Goal: Transaction & Acquisition: Purchase product/service

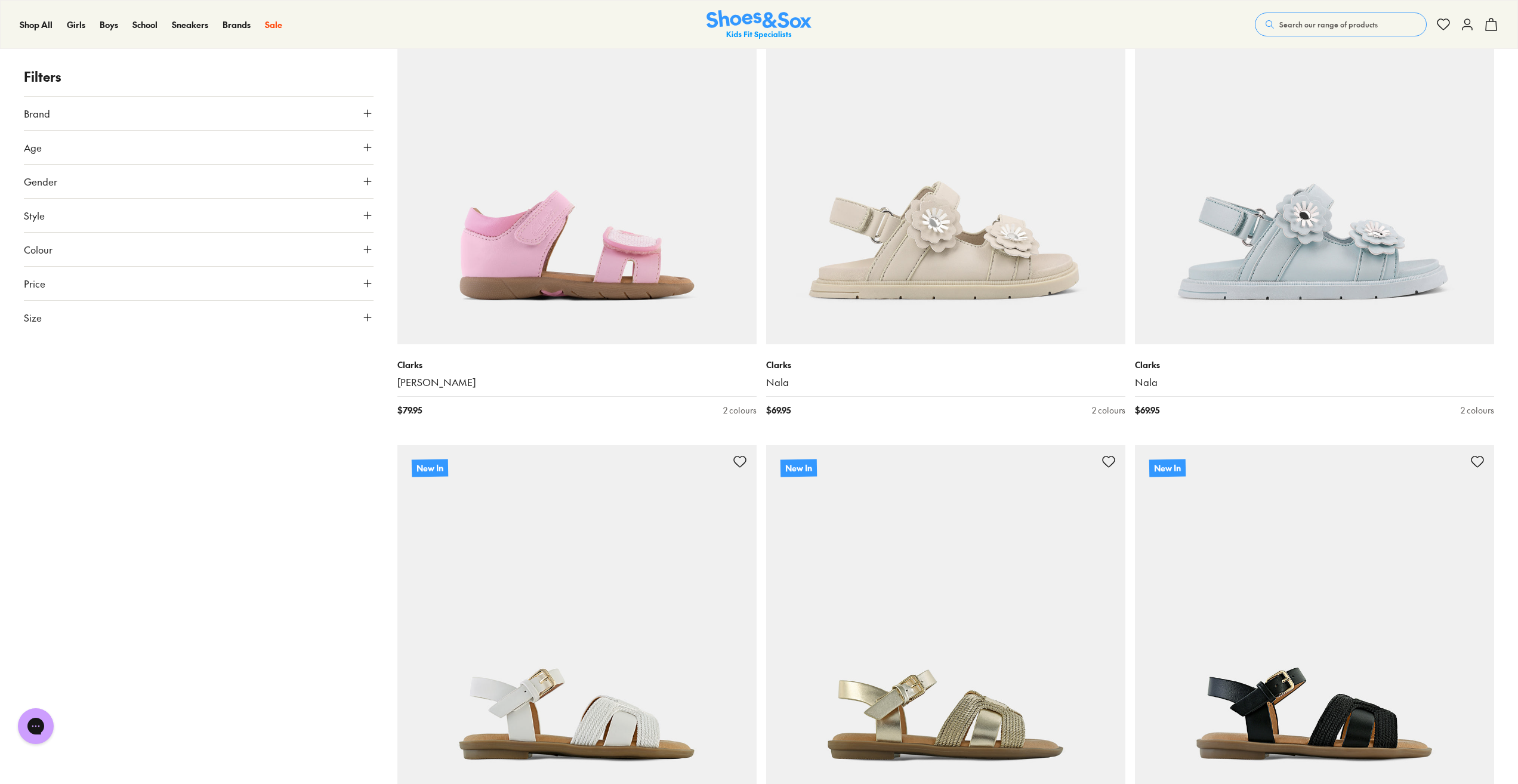
click at [36, 285] on span "Price" at bounding box center [34, 283] width 21 height 14
drag, startPoint x: 365, startPoint y: 329, endPoint x: 295, endPoint y: 337, distance: 70.5
click at [295, 372] on input "range" at bounding box center [199, 375] width 340 height 5
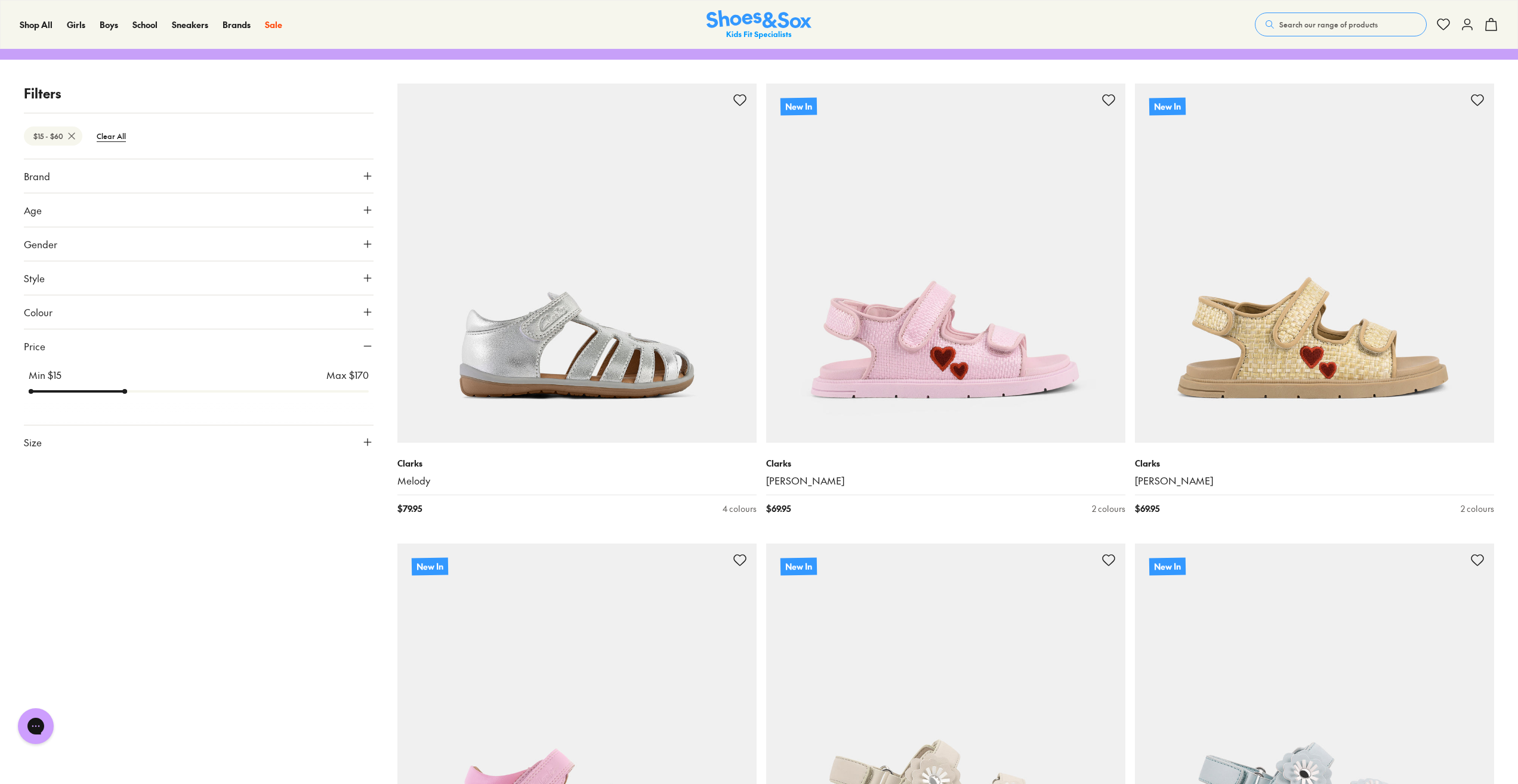
drag, startPoint x: 298, startPoint y: 398, endPoint x: 129, endPoint y: 386, distance: 169.4
click at [129, 389] on input "range" at bounding box center [199, 391] width 340 height 5
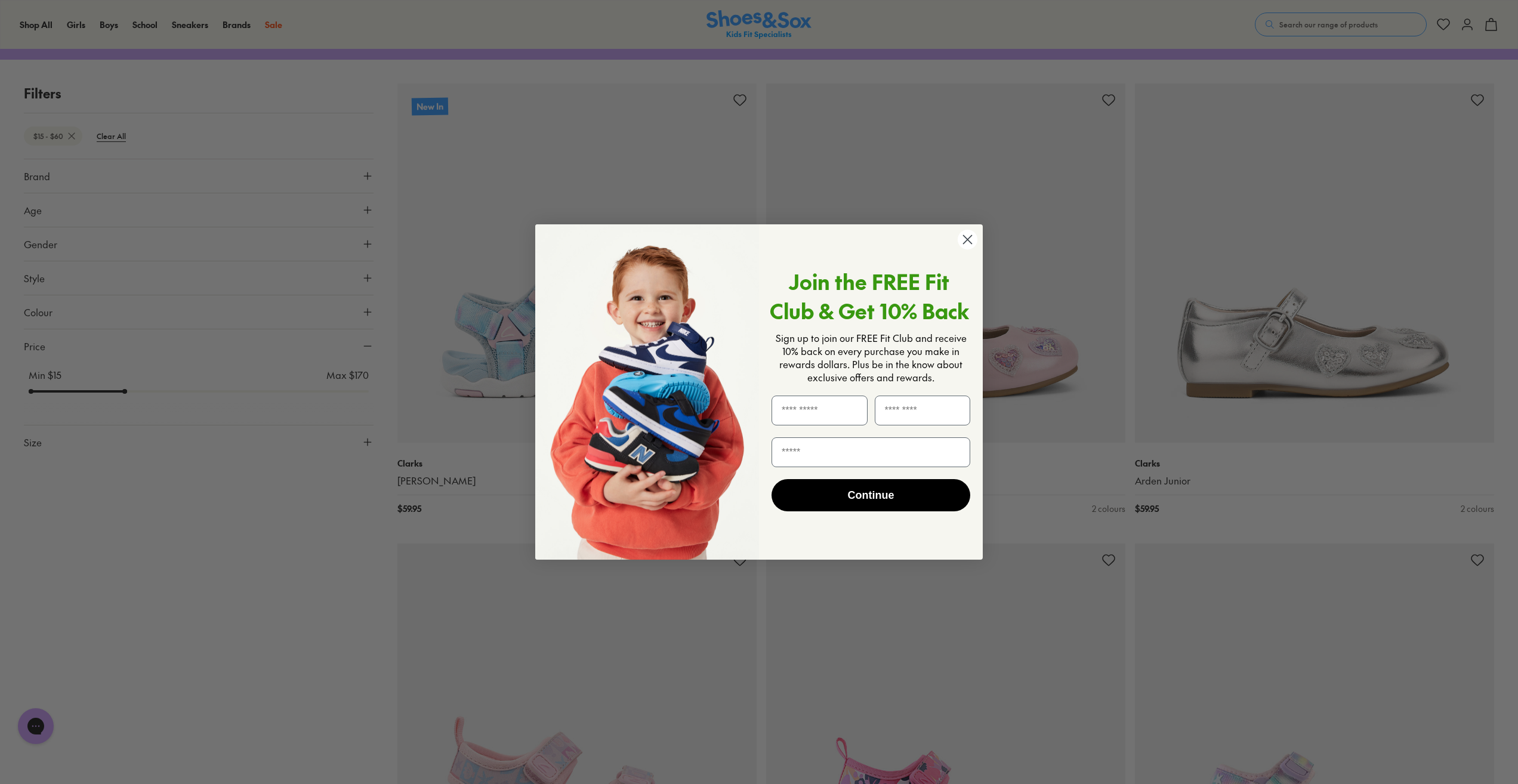
click at [958, 243] on circle "Close dialog" at bounding box center [967, 240] width 20 height 20
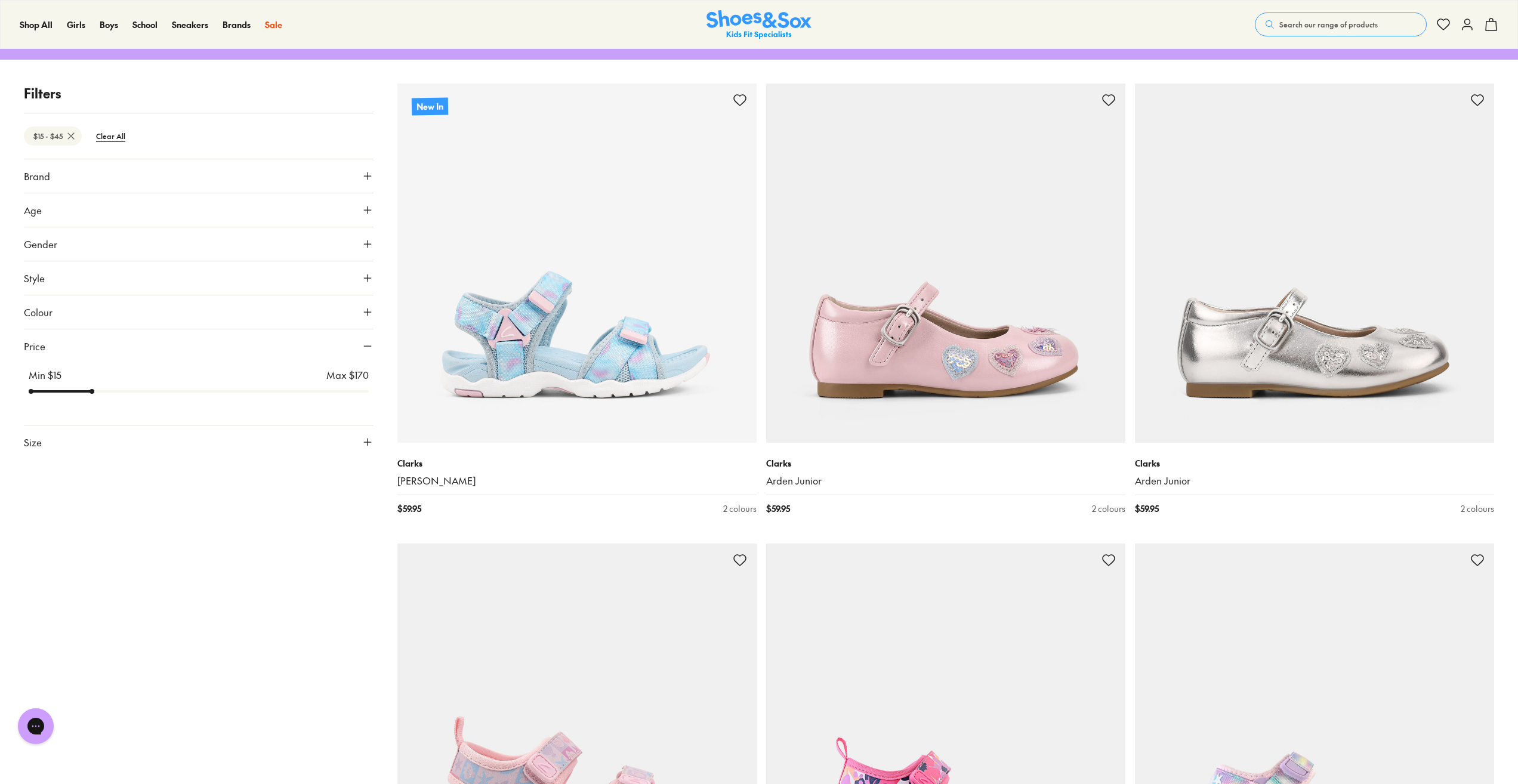
drag, startPoint x: 124, startPoint y: 390, endPoint x: 102, endPoint y: 391, distance: 22.0
click at [102, 391] on input "range" at bounding box center [199, 391] width 340 height 5
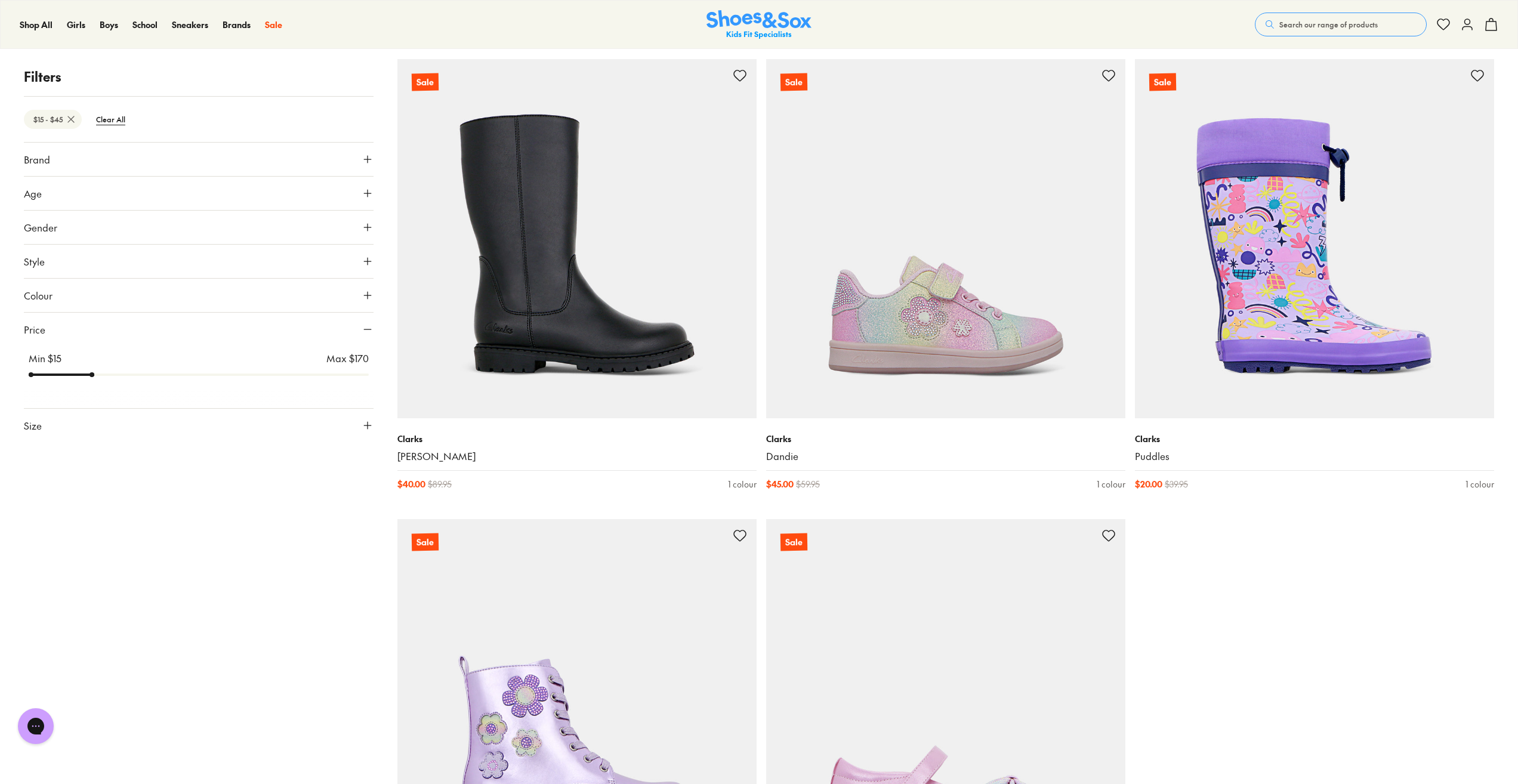
scroll to position [4333, 0]
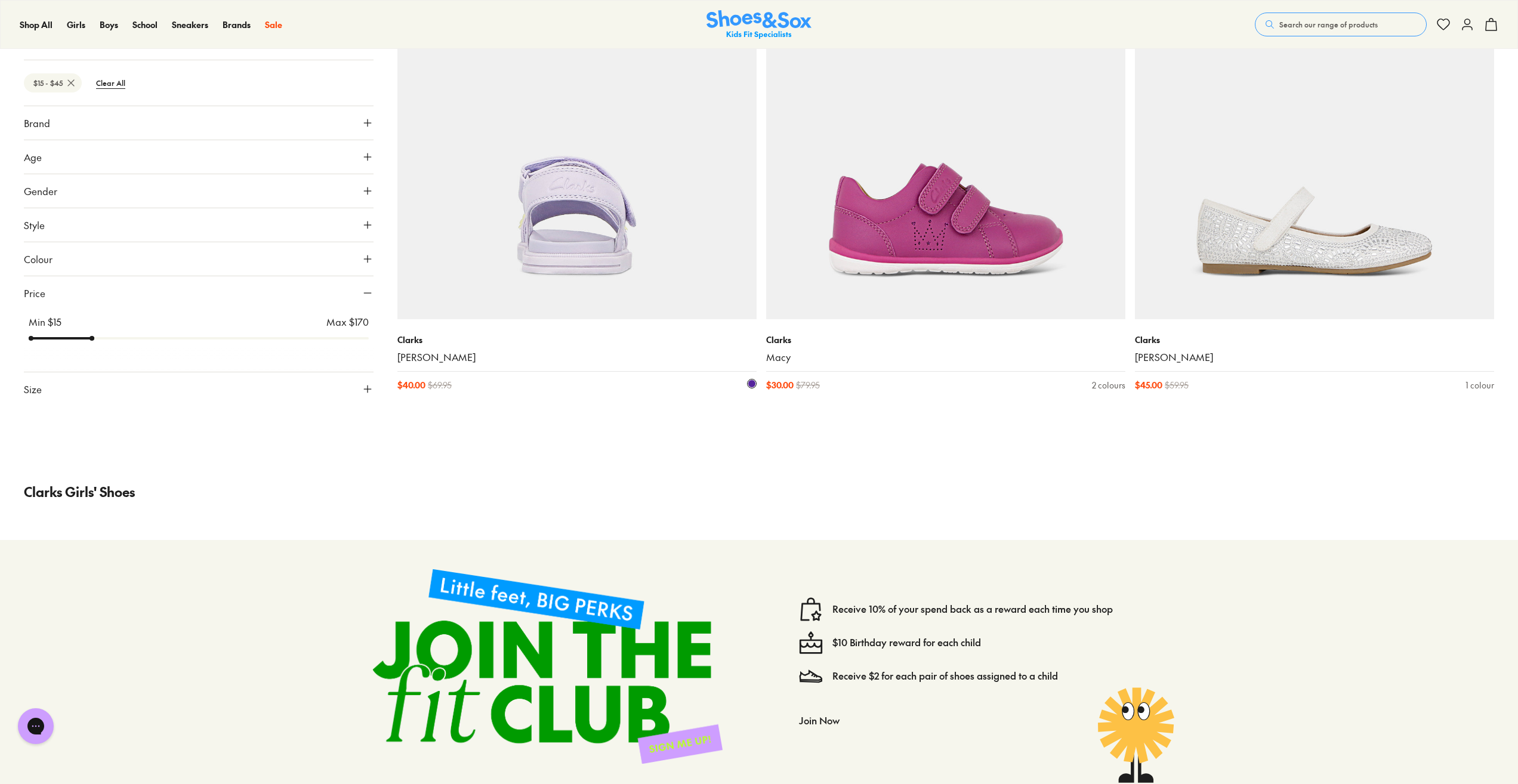
scroll to position [6659, 0]
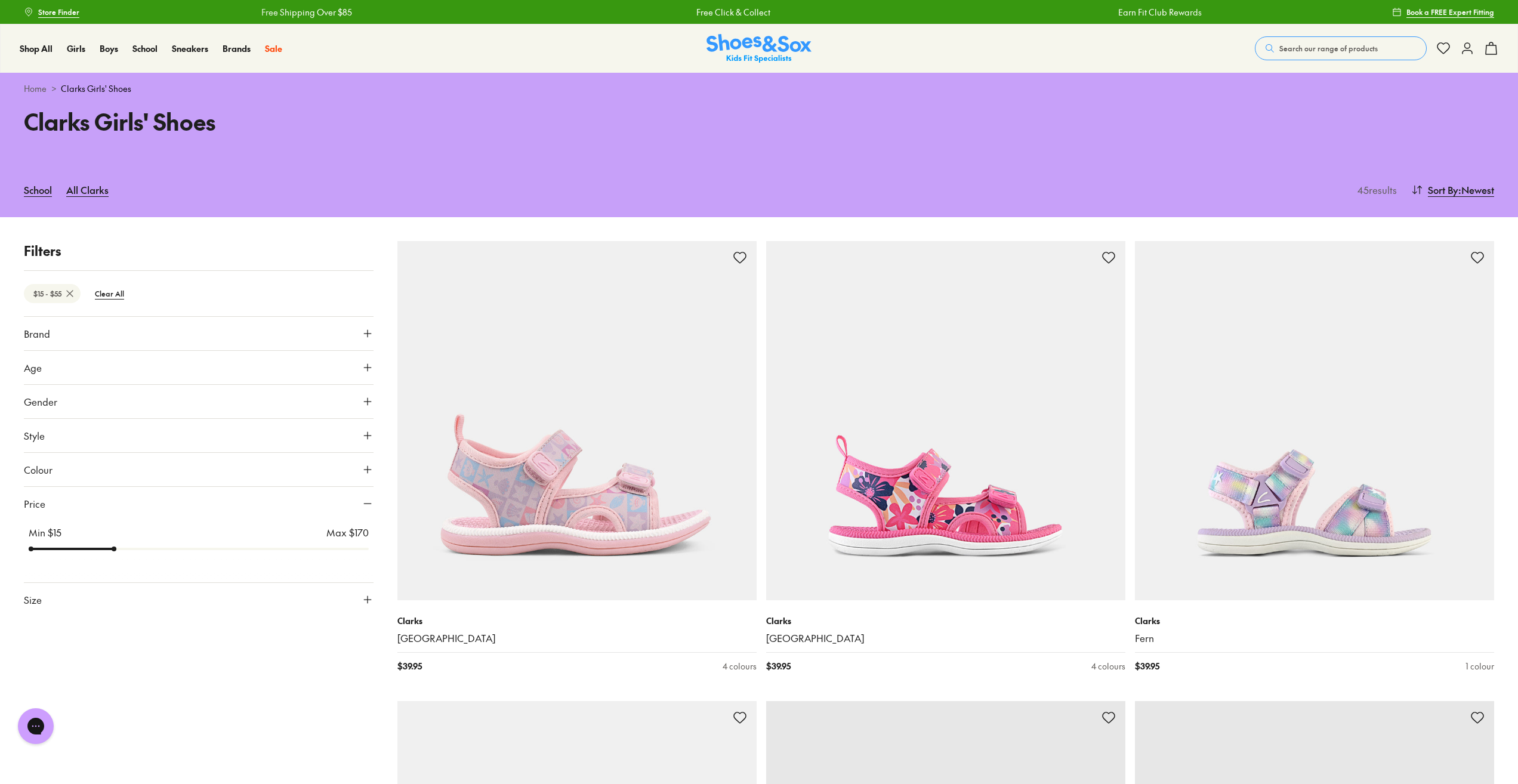
drag, startPoint x: 92, startPoint y: 380, endPoint x: 123, endPoint y: 382, distance: 31.1
click at [123, 546] on input "range" at bounding box center [199, 549] width 340 height 5
click at [154, 551] on input "range" at bounding box center [199, 549] width 340 height 5
type input "**"
click at [187, 551] on input "range" at bounding box center [199, 549] width 340 height 5
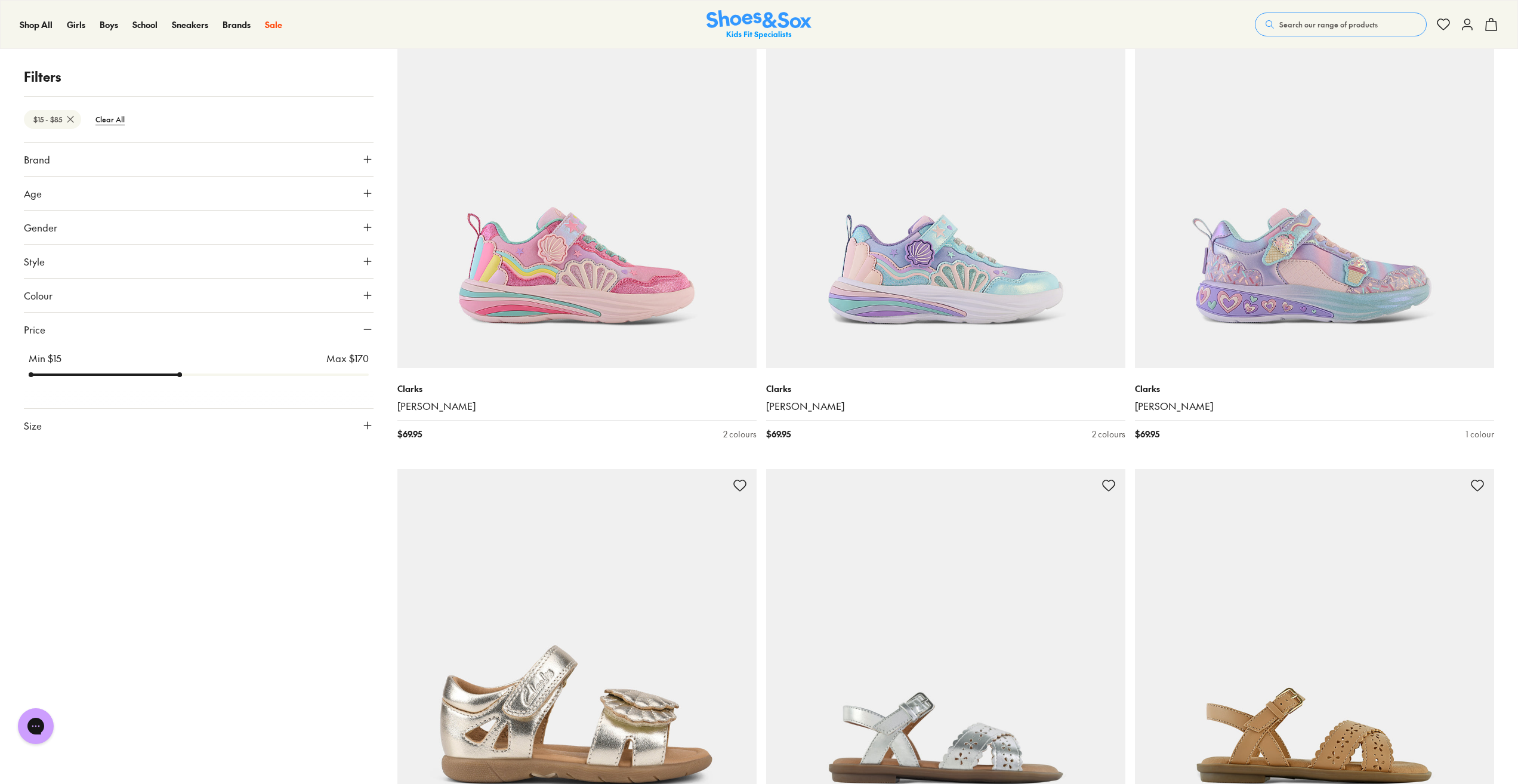
scroll to position [3638, 0]
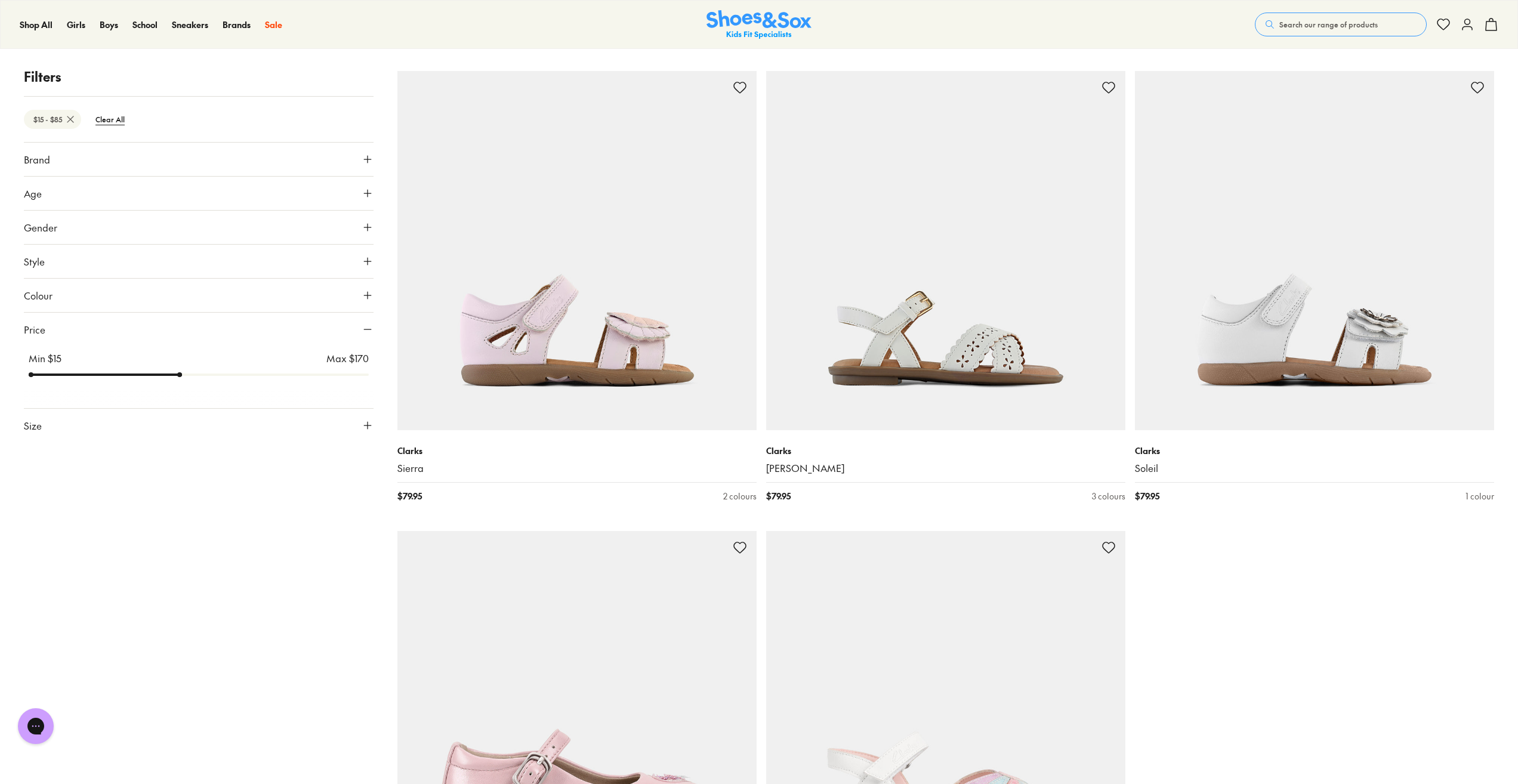
scroll to position [4414, 0]
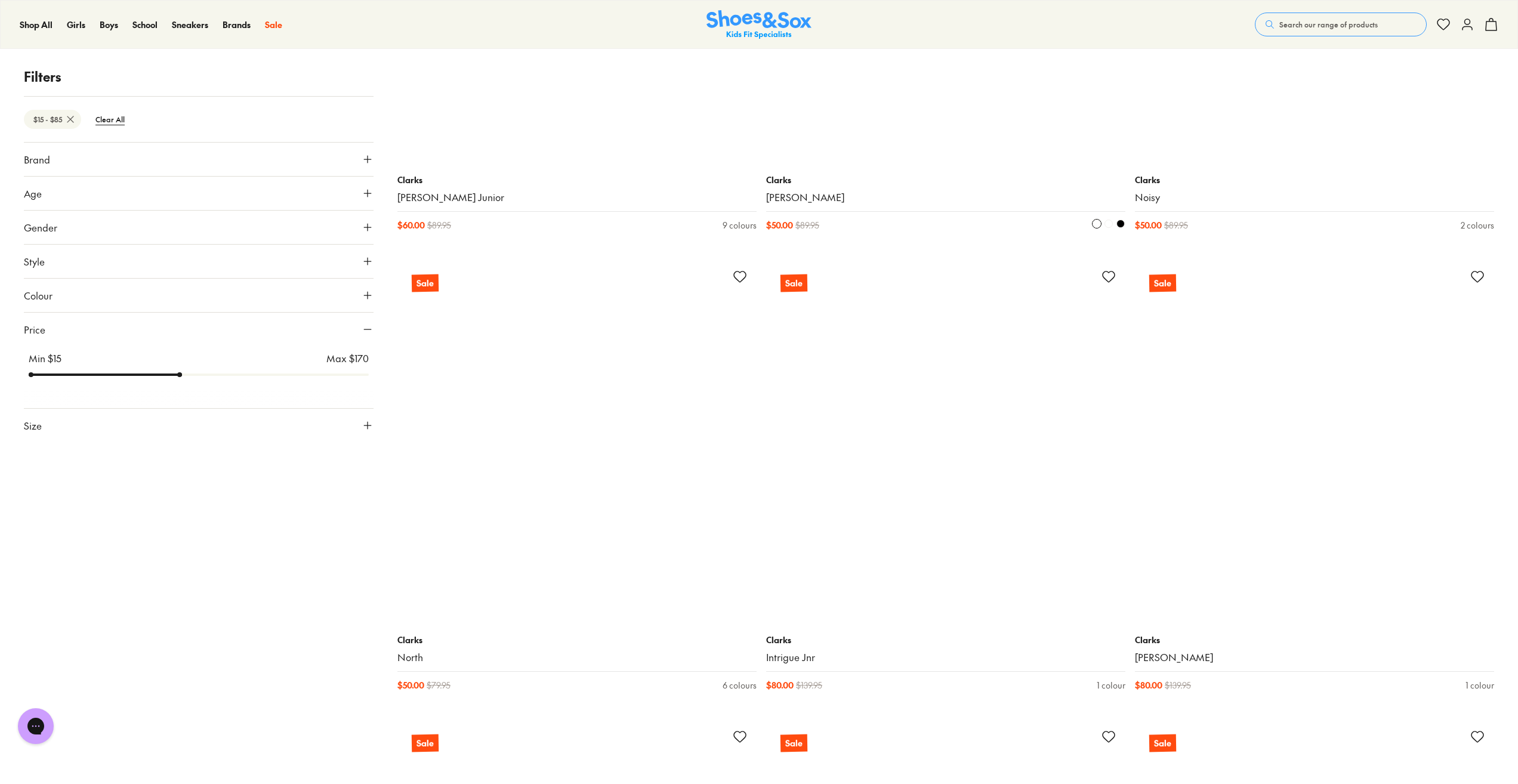
scroll to position [13779, 0]
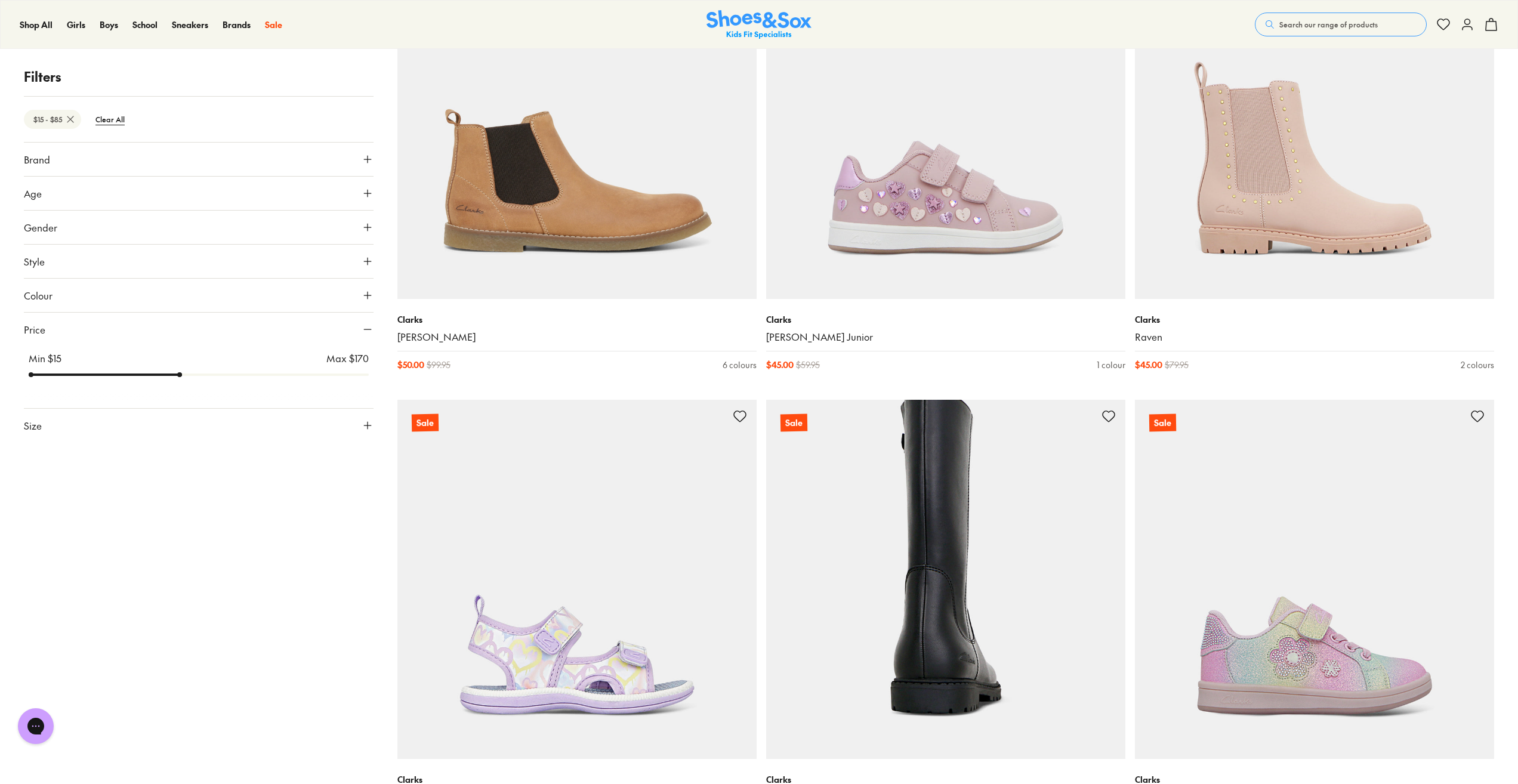
scroll to position [16404, 0]
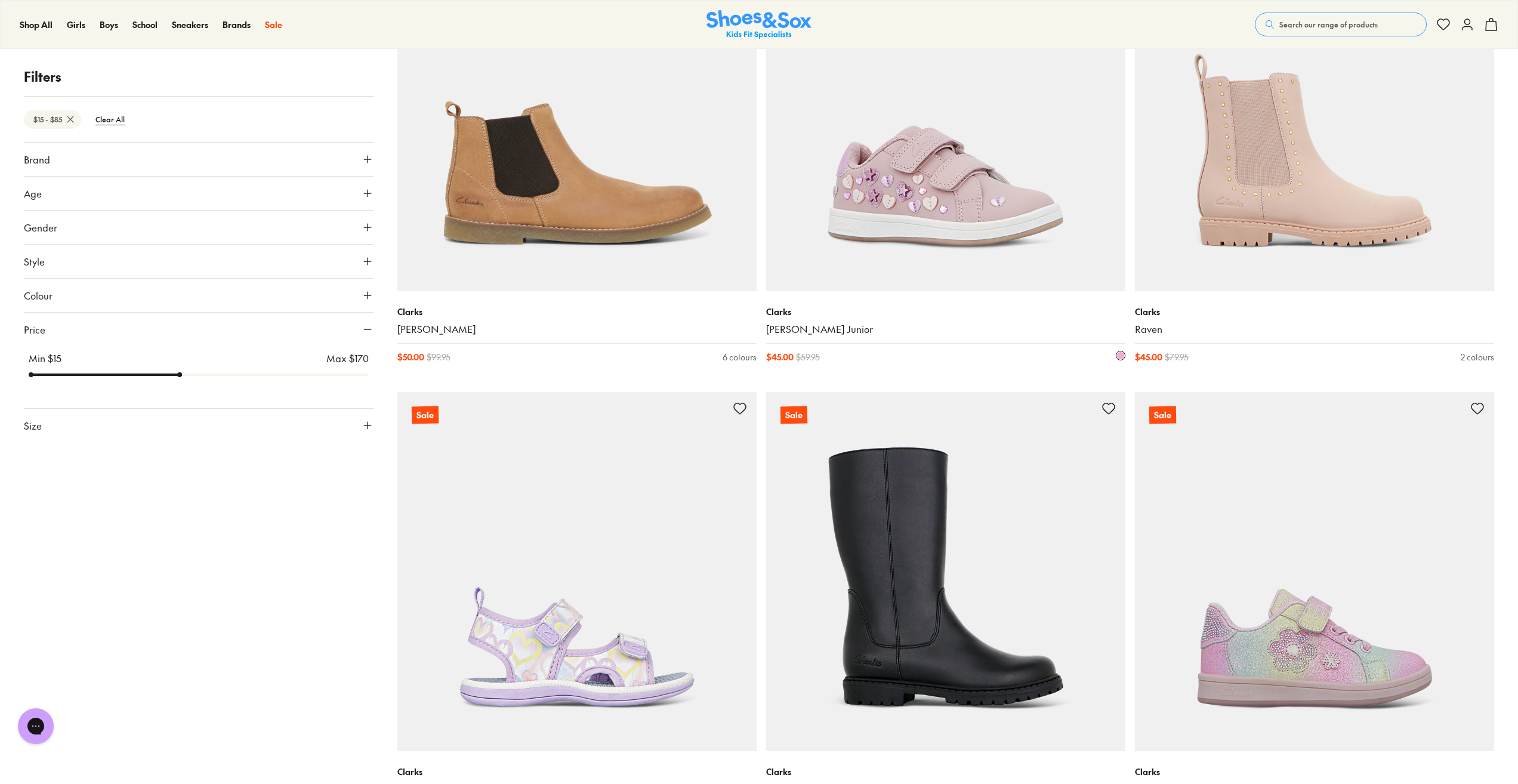
click at [953, 230] on img at bounding box center [945, 111] width 359 height 359
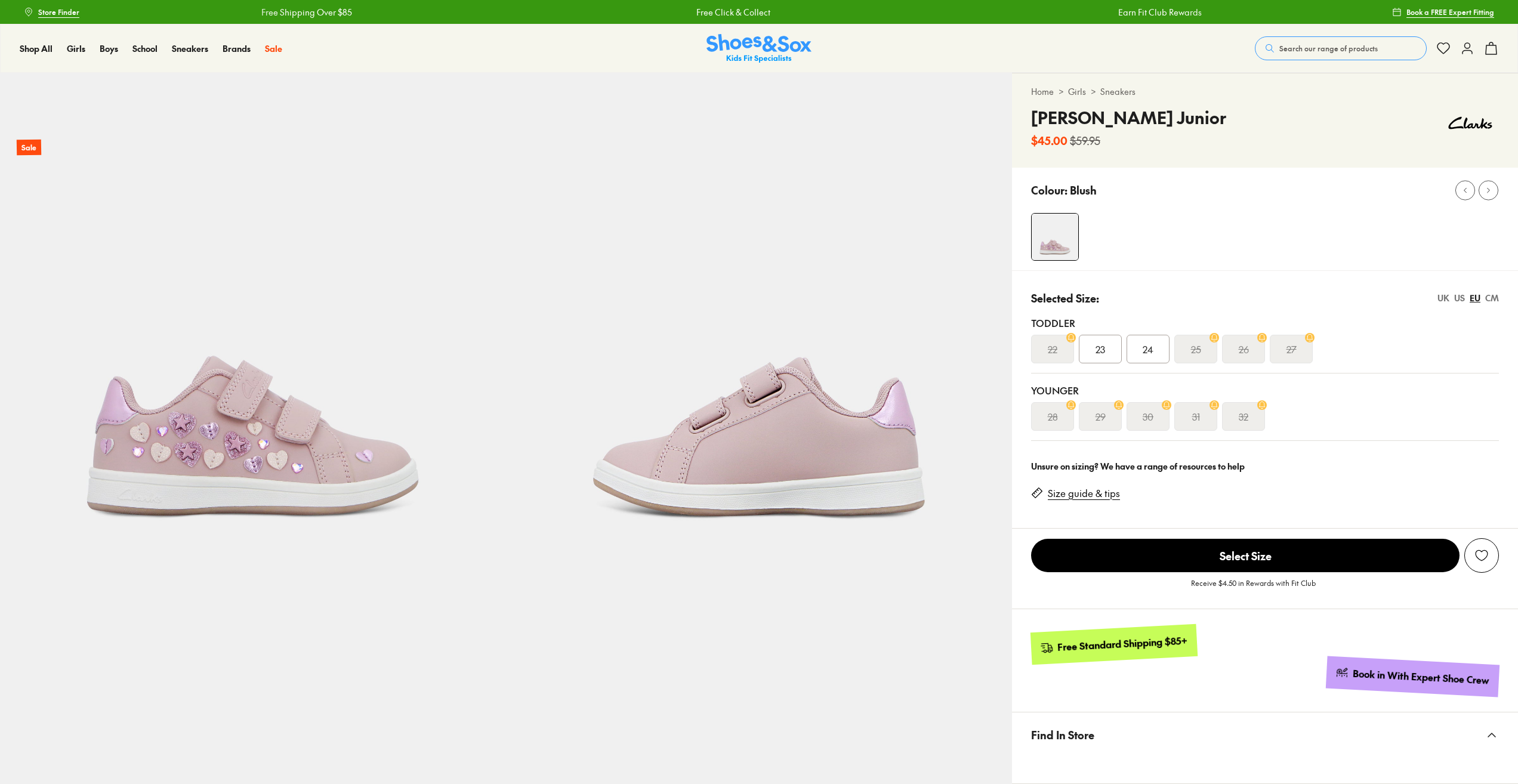
select select "*"
click at [1458, 297] on div "US" at bounding box center [1459, 298] width 11 height 13
click at [1446, 296] on div "UK" at bounding box center [1444, 298] width 12 height 13
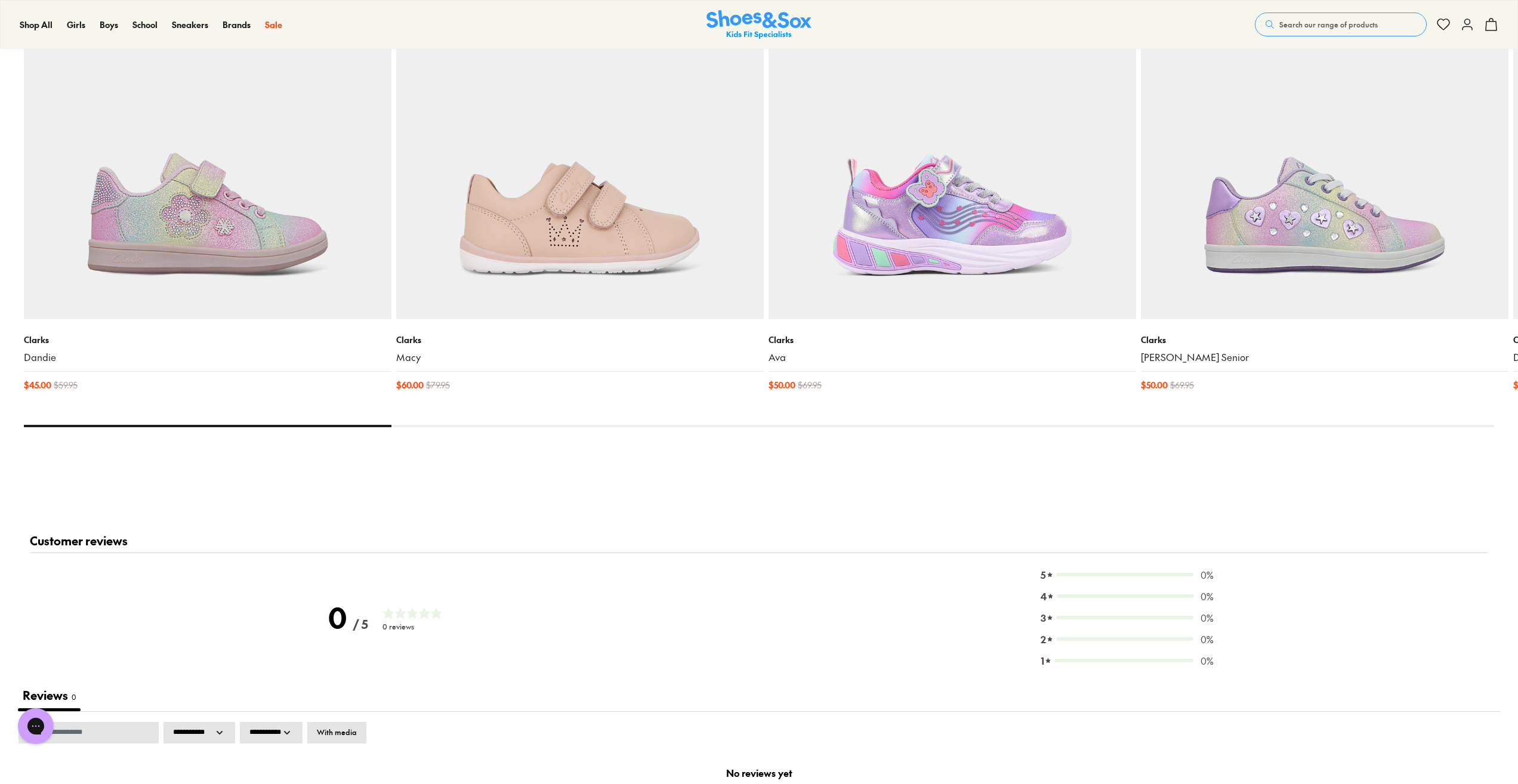
scroll to position [1730, 0]
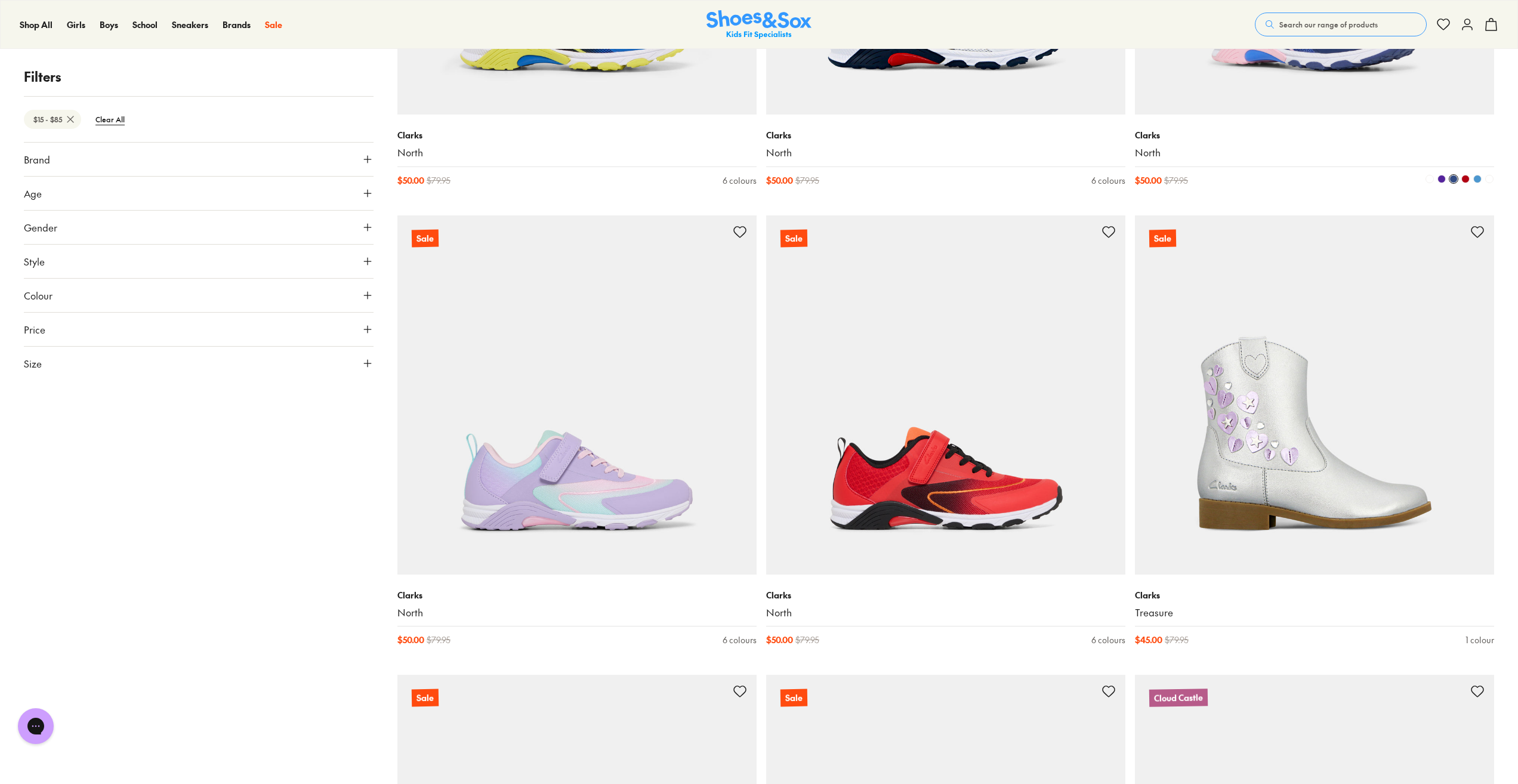
scroll to position [8854, 0]
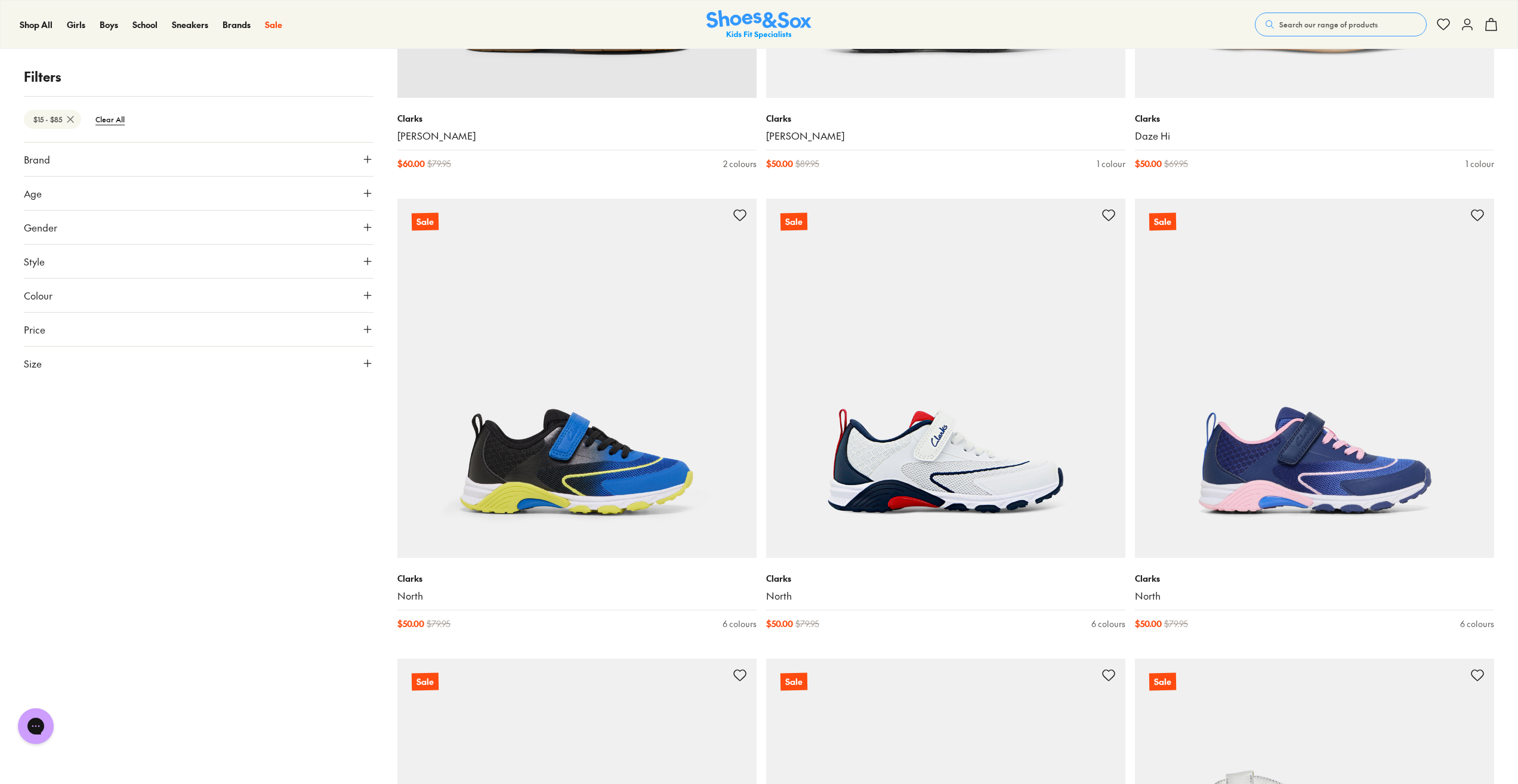
scroll to position [8376, 0]
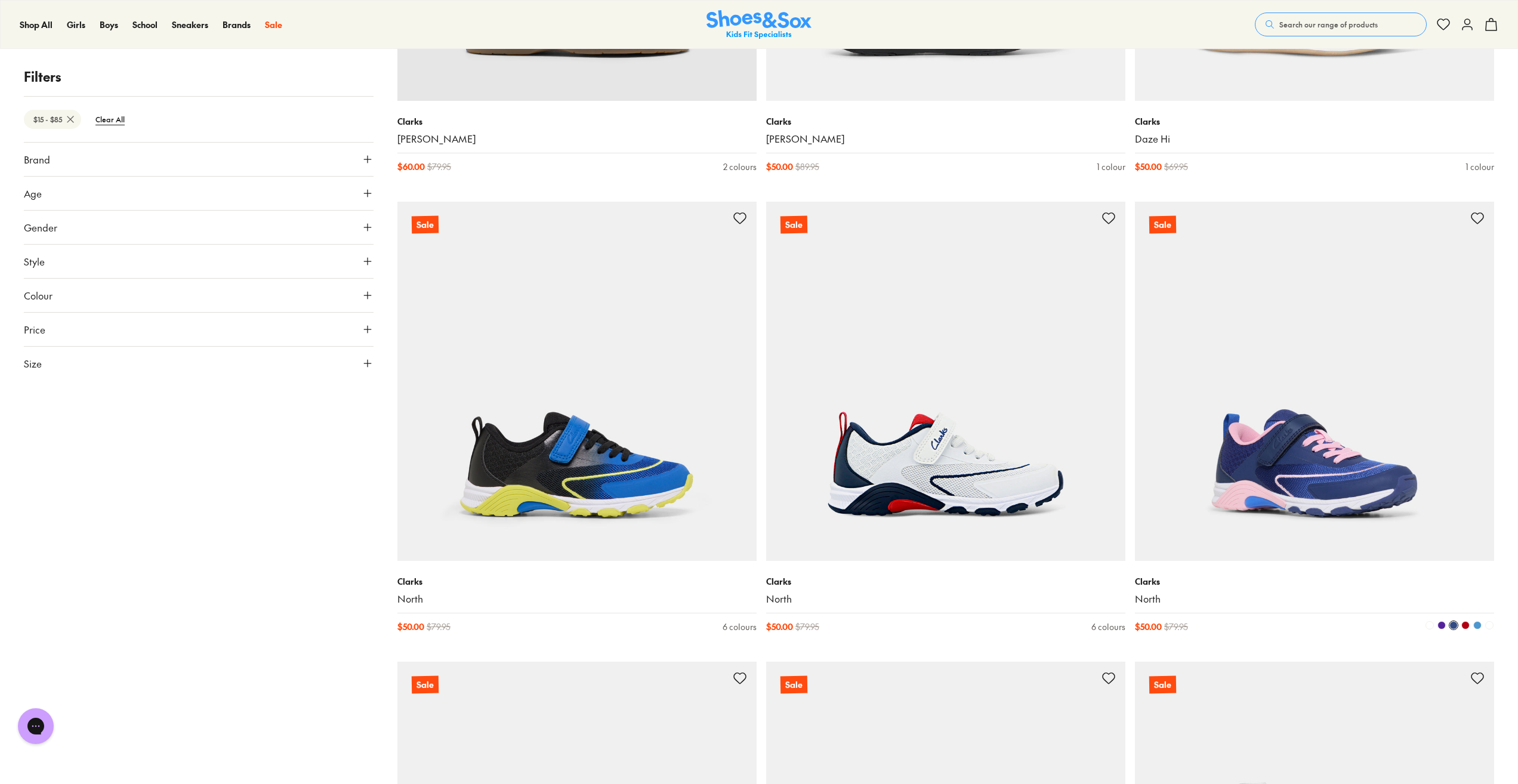
click at [1334, 499] on img at bounding box center [1314, 381] width 359 height 359
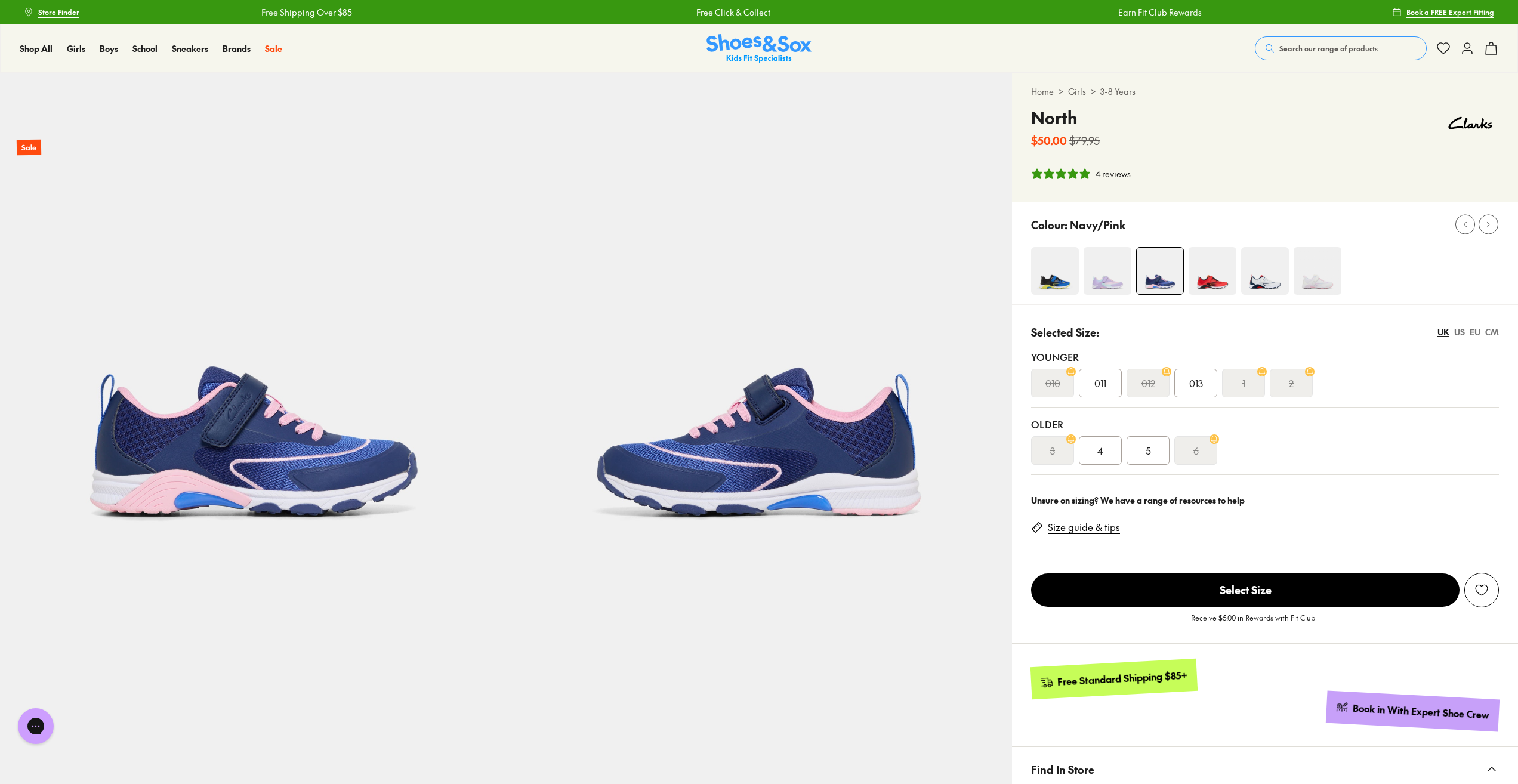
select select "*"
click at [1060, 273] on img at bounding box center [1055, 271] width 48 height 48
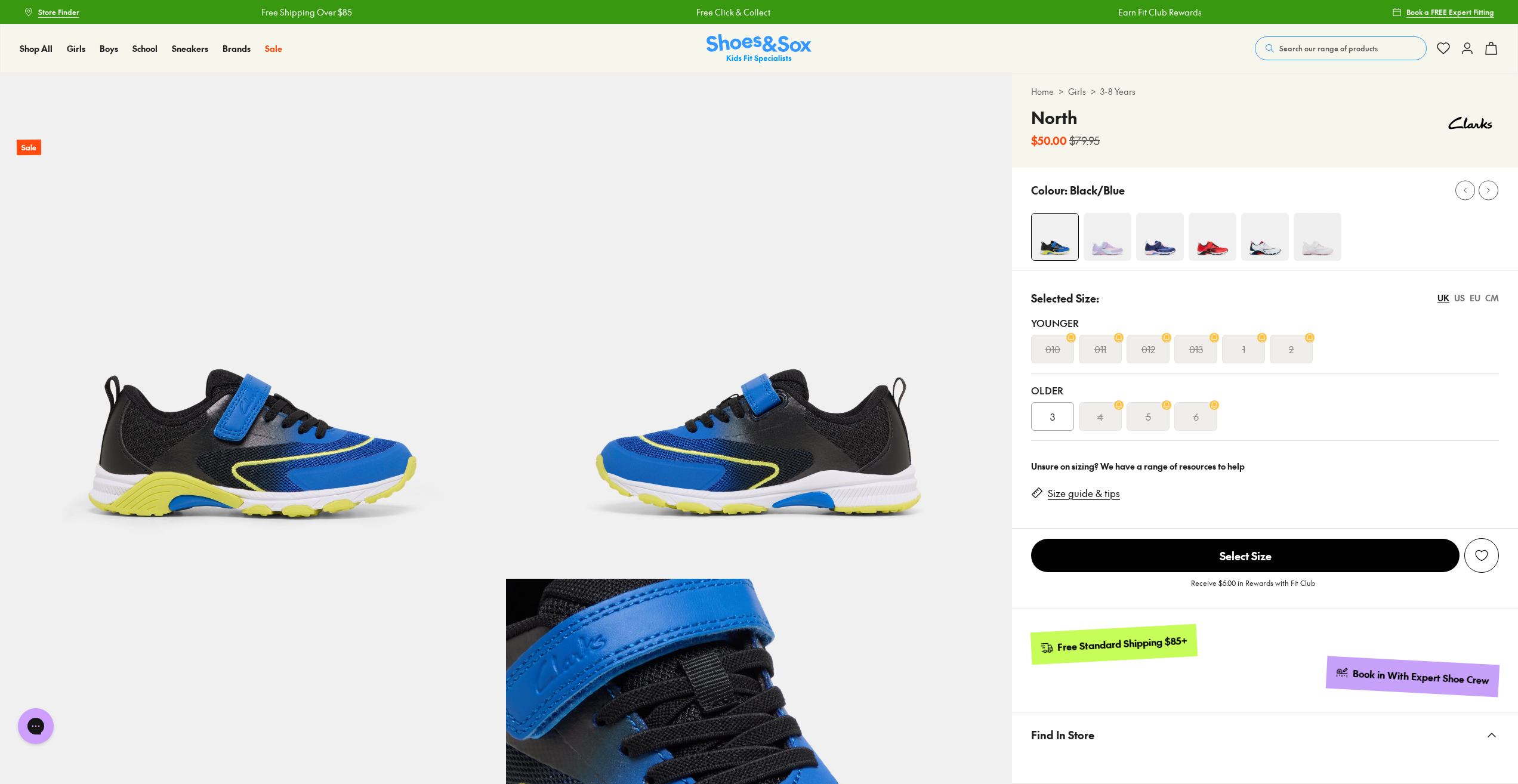
select select "*"
